Goal: Transaction & Acquisition: Purchase product/service

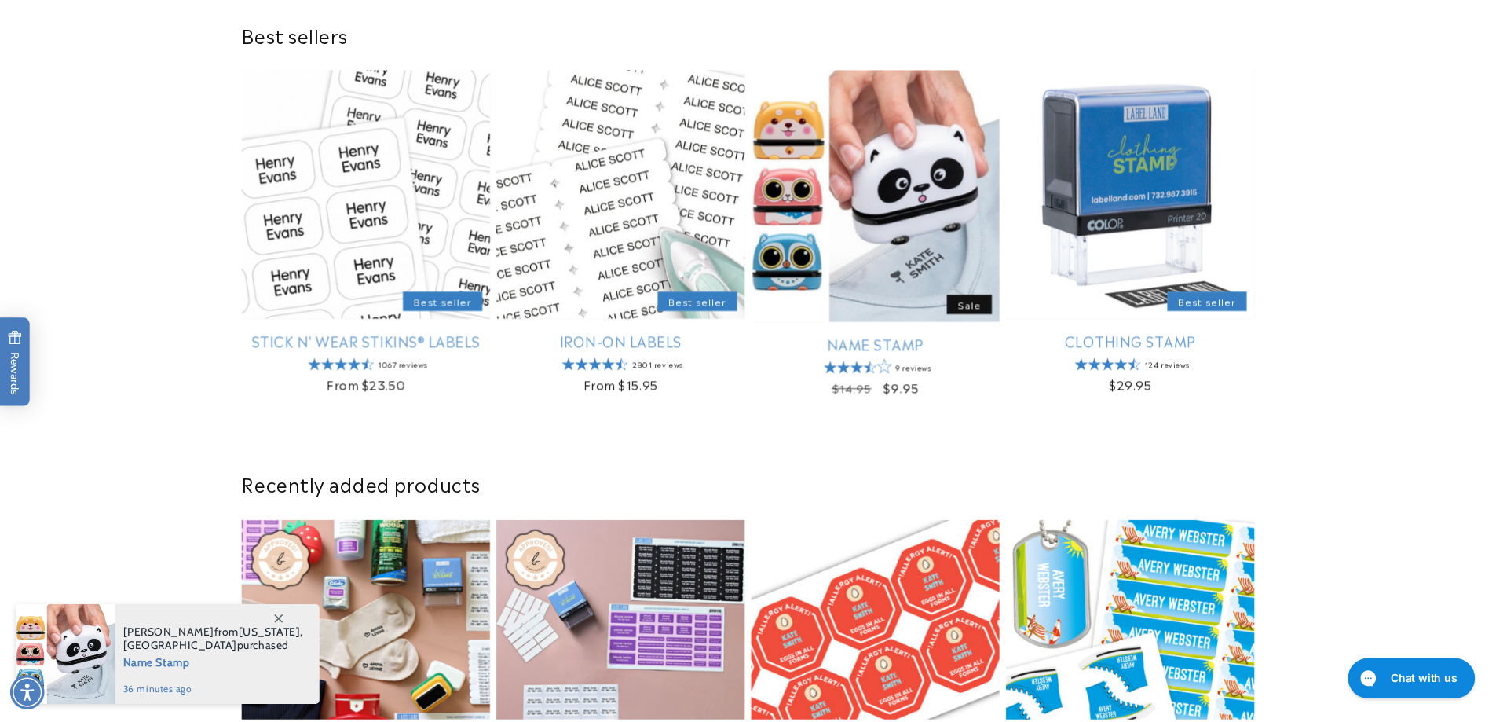
scroll to position [578, 0]
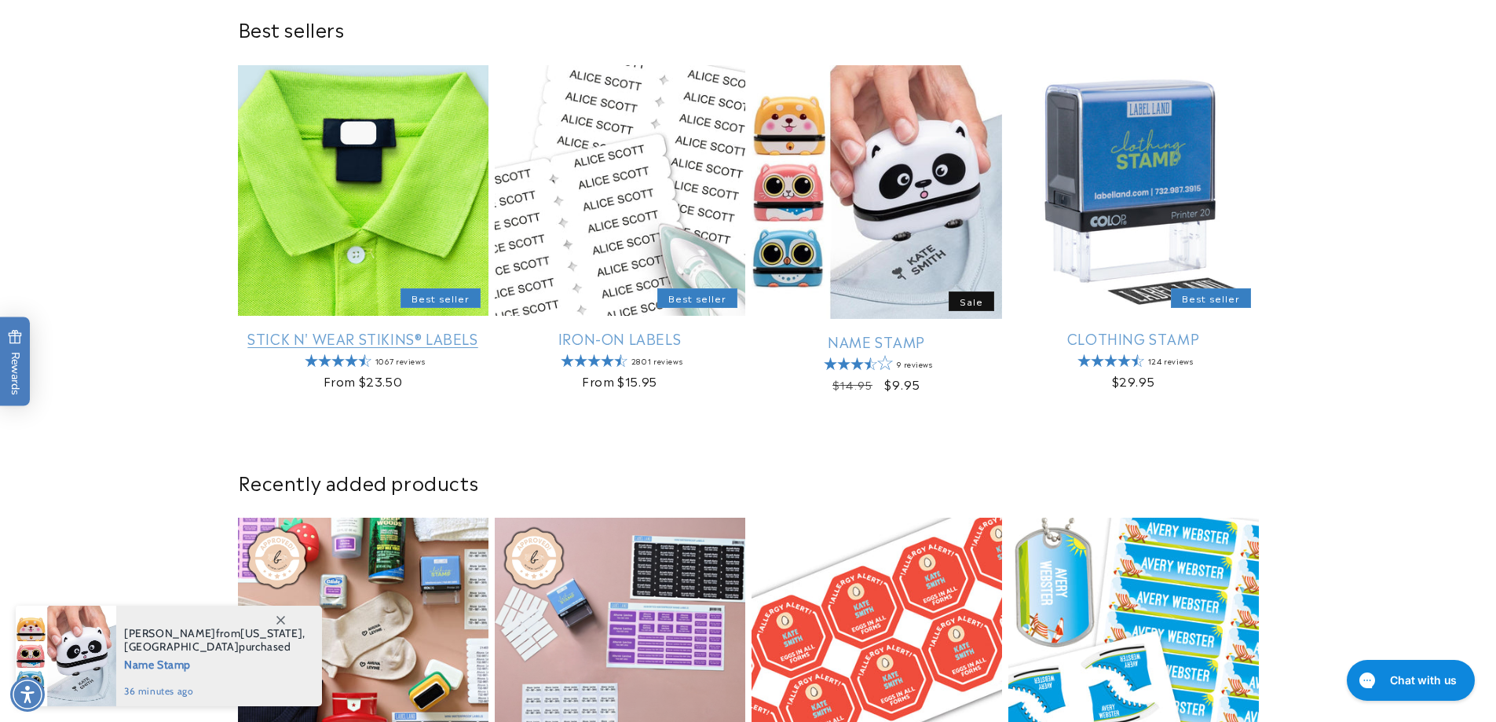
click at [408, 329] on link "Stick N' Wear Stikins® Labels" at bounding box center [363, 338] width 250 height 18
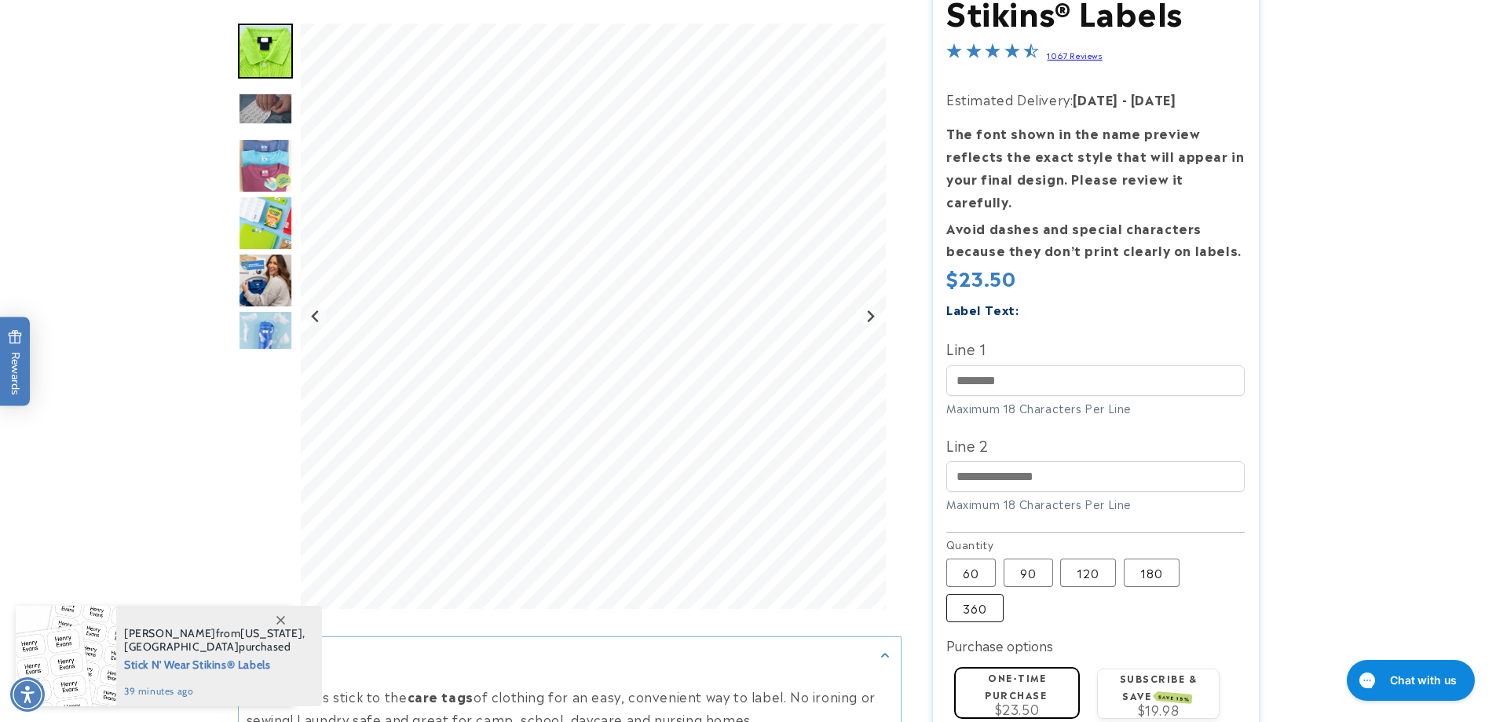
click at [980, 594] on label "360 Variant sold out or unavailable" at bounding box center [974, 608] width 57 height 28
